Goal: Task Accomplishment & Management: Manage account settings

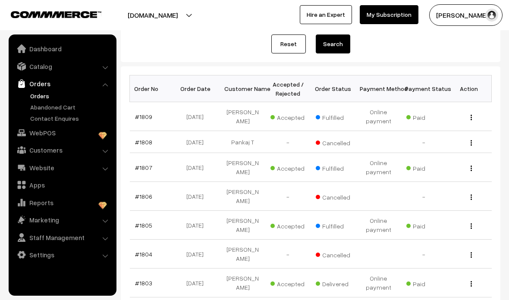
scroll to position [103, 0]
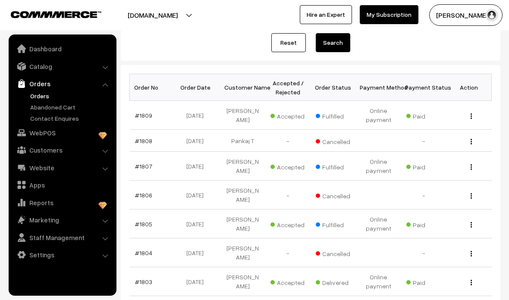
click at [461, 194] on div "View" at bounding box center [468, 195] width 35 height 9
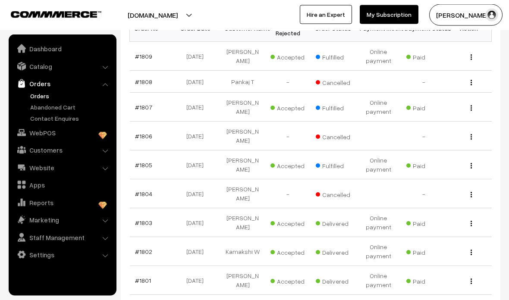
scroll to position [162, 0]
click at [139, 226] on link "#1803" at bounding box center [143, 222] width 17 height 7
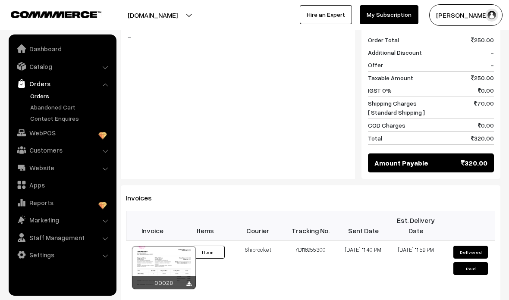
scroll to position [470, 0]
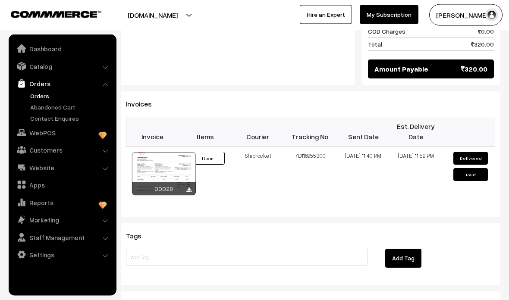
click at [180, 167] on div at bounding box center [164, 174] width 64 height 43
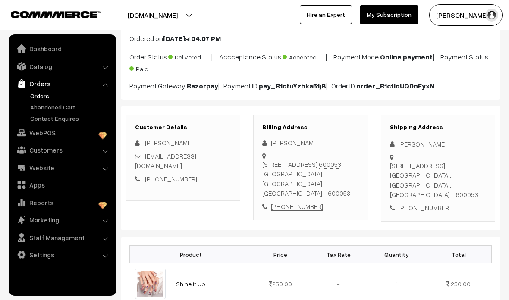
scroll to position [0, 0]
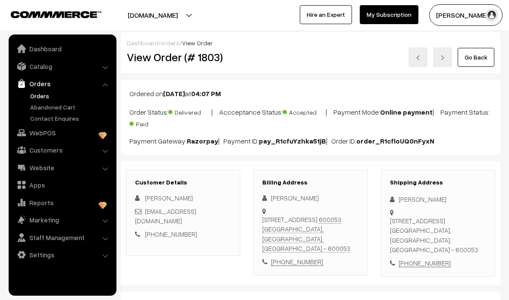
click at [469, 54] on link "Go Back" at bounding box center [475, 57] width 37 height 19
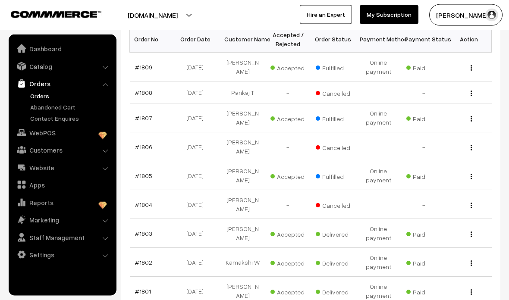
scroll to position [151, 0]
click at [144, 174] on link "#1805" at bounding box center [143, 175] width 17 height 7
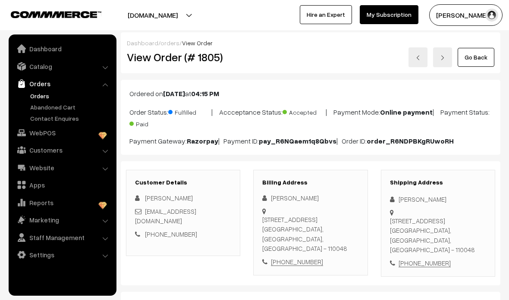
click at [415, 63] on link at bounding box center [417, 57] width 19 height 20
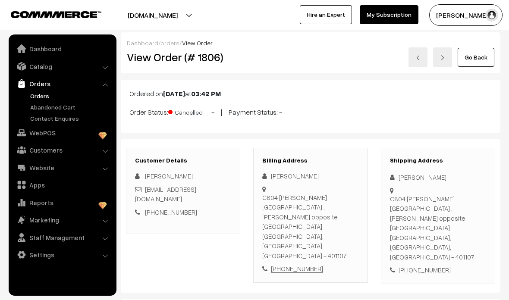
click at [413, 59] on link at bounding box center [417, 57] width 19 height 20
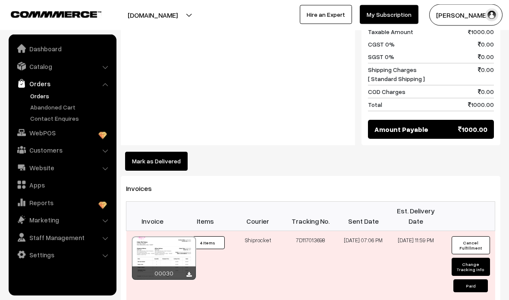
scroll to position [621, 0]
click at [191, 271] on link at bounding box center [188, 274] width 5 height 7
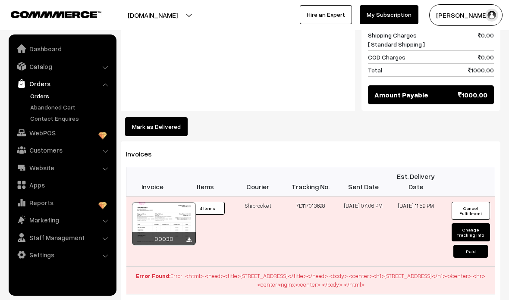
click at [164, 202] on div at bounding box center [164, 223] width 64 height 43
